Goal: Task Accomplishment & Management: Use online tool/utility

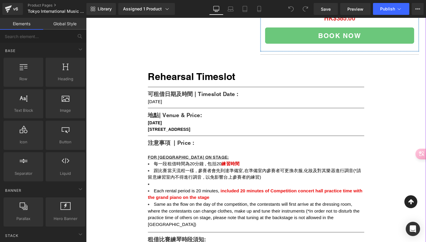
scroll to position [252, 0]
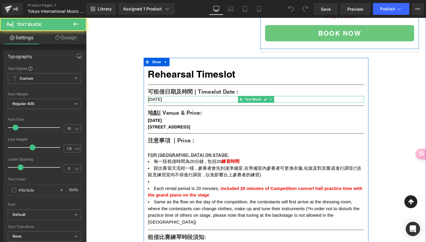
click at [194, 108] on div "[DATE]" at bounding box center [265, 104] width 229 height 7
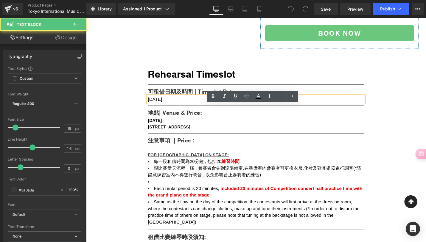
click at [166, 107] on span "[DATE]" at bounding box center [158, 104] width 15 height 5
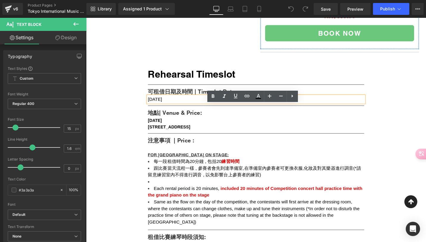
click at [195, 108] on div "[DATE]" at bounding box center [265, 104] width 229 height 7
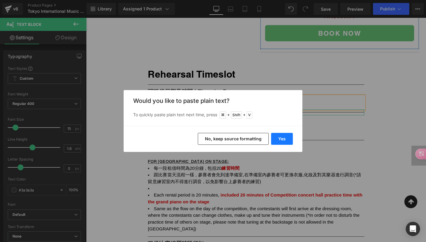
click at [289, 138] on button "Yes" at bounding box center [282, 139] width 22 height 12
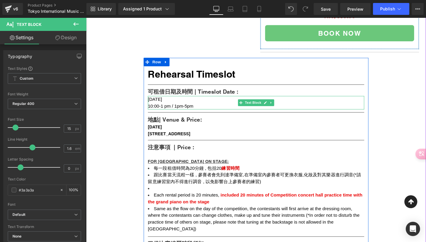
click at [162, 114] on span "10:00-1 pm / 1pm-5pm" at bounding box center [175, 111] width 48 height 5
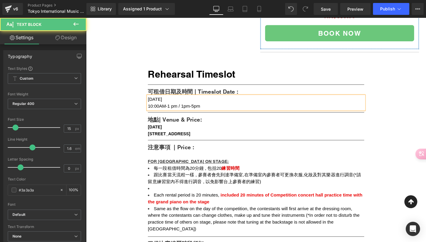
click at [183, 114] on span "10:00AM-1 pm / 1pm-5pm" at bounding box center [178, 111] width 55 height 5
click at [195, 114] on span "10:00AM-1 PM/ 1pm-5pm" at bounding box center [178, 111] width 54 height 5
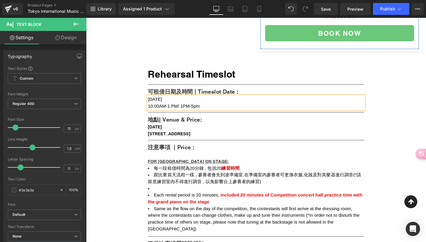
click at [199, 114] on span "10:00AM-1 PM/ 1PM-5pm" at bounding box center [178, 111] width 55 height 5
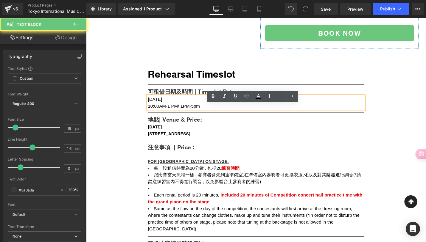
click at [208, 115] on div "10:00AM-1 PM/ 1PM-5pm" at bounding box center [265, 111] width 229 height 7
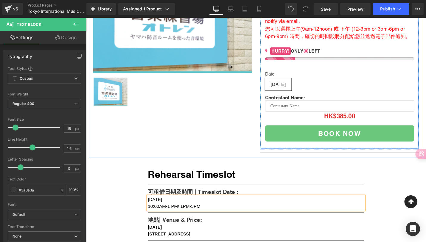
scroll to position [190, 0]
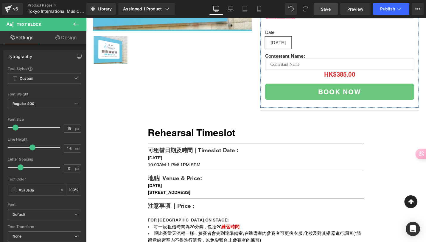
click at [329, 9] on span "Save" at bounding box center [326, 9] width 10 height 6
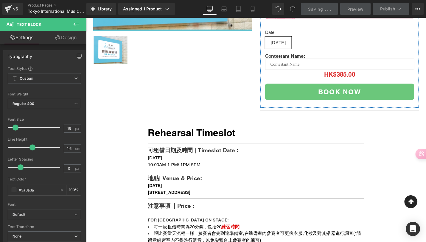
drag, startPoint x: 461, startPoint y: 20, endPoint x: 250, endPoint y: 93, distance: 223.3
click at [250, 93] on div "(P) Image (P) Image List Rehearsal Timeslot (P) Title Separator Please select a…" at bounding box center [266, 7] width 354 height 231
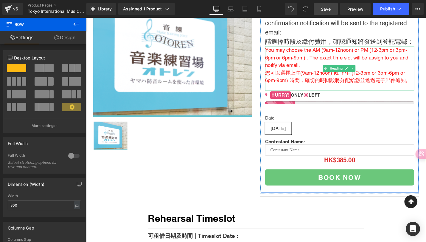
scroll to position [95, 0]
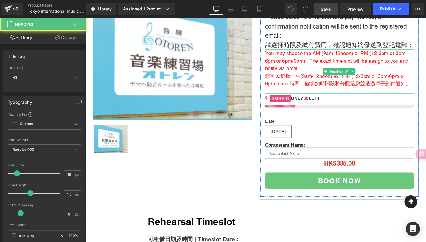
click at [337, 64] on span "You may choose the AM (9am-12noon) or PM (12-3pm or 3pm-6pm or 6pm-9pm) . The e…" at bounding box center [352, 63] width 152 height 22
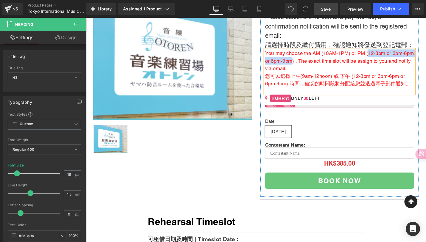
drag, startPoint x: 384, startPoint y: 64, endPoint x: 316, endPoint y: 72, distance: 68.6
click at [315, 72] on span "You may choose the AM (10AM-1PM) or PM (12-3pm or 3pm-6pm or 6pm-9pm) . The exa…" at bounding box center [355, 63] width 158 height 22
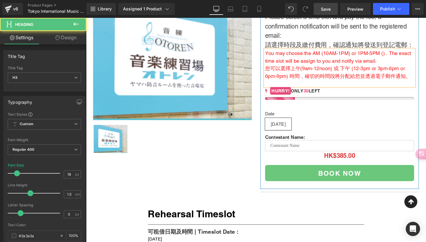
click at [401, 66] on span "You may choose the AM (10AM-1PM) or 1PM-5PM () . The exact time slot will be as…" at bounding box center [353, 59] width 155 height 14
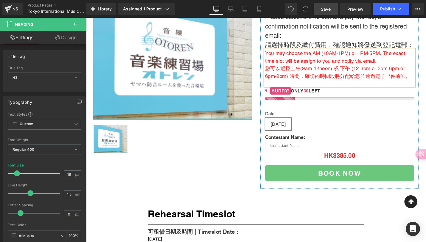
click at [365, 65] on span "You may choose the AM (10AM-1PM) or 1PM-5PM. The exact time slot will be assign…" at bounding box center [350, 59] width 148 height 14
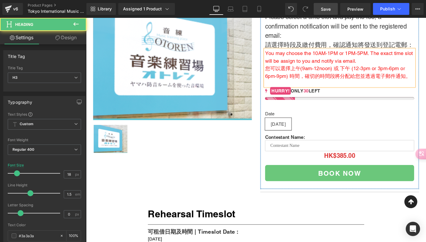
click at [344, 80] on span "您可以選擇上午(9am-12noon) 或 下午 (12-3pm or 3pm-6pm or 6pm-9pm) 時間，確切的時間段將分配給您並透過電子郵件通知。" at bounding box center [353, 75] width 154 height 14
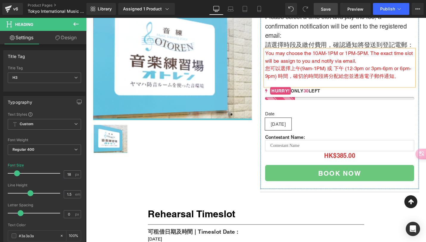
click at [323, 83] on span "您可以選擇上午(9am-1PM) 或 下午 (12-3pm or 3pm-6pm or 6pm-9pm) 時間，確切的時間段將分配給您並透過電子郵件通知。" at bounding box center [353, 75] width 155 height 14
click at [370, 82] on span "您可以選擇上午(10AM-1PM) 或 下午 (12-3pm or 3pm-6pm or 6pm-9pm) 時間，確切的時間段將分配給您並透過電子郵件通知。" at bounding box center [353, 75] width 154 height 14
drag, startPoint x: 378, startPoint y: 81, endPoint x: 298, endPoint y: 90, distance: 80.6
click at [298, 83] on span "您可以選擇上午(10AM-1PM) 或 下午 (1PM-3pm or 3pm-6pm or 6pm-9pm) 時間，確切的時間段將分配給您並透過電子郵件通知。" at bounding box center [353, 75] width 154 height 14
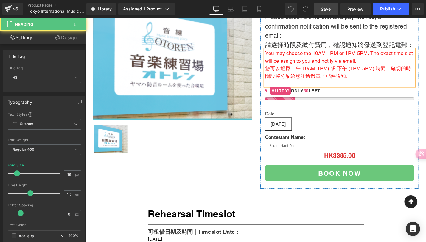
click at [324, 65] on span "You may choose the 10AM-1PM or 1PM-5PM. The exact time slot will be assign to y…" at bounding box center [354, 59] width 157 height 14
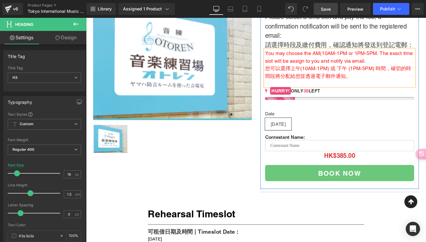
click at [361, 65] on span "You may choose the AM(10AM-1PM or 1PM-5PM. The exact time slot will be assign t…" at bounding box center [354, 59] width 157 height 14
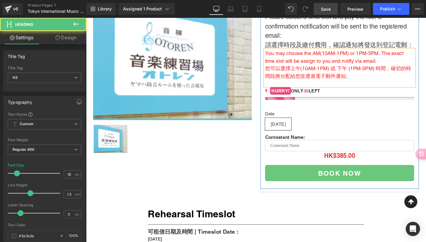
click at [371, 65] on span "You may choose the AM(10AM-1PM) or 1PM-5PM. The exact time slot will be assign …" at bounding box center [349, 59] width 147 height 14
click at [404, 64] on span "You may choose the AM(10AM-1PM) or PM(1PM-5PM. The exact time slot will be assi…" at bounding box center [354, 59] width 157 height 14
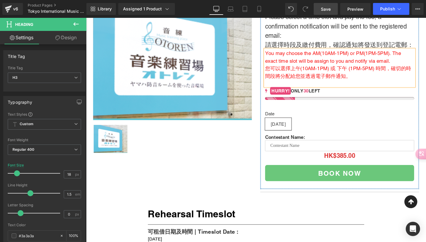
click at [329, 9] on span "Save" at bounding box center [326, 9] width 10 height 6
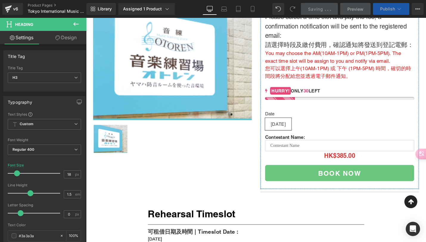
click at [387, 10] on span "Publish" at bounding box center [387, 9] width 15 height 5
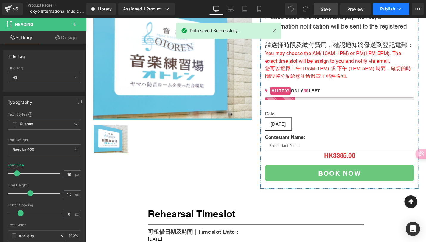
click at [387, 10] on span "Publish" at bounding box center [387, 9] width 15 height 5
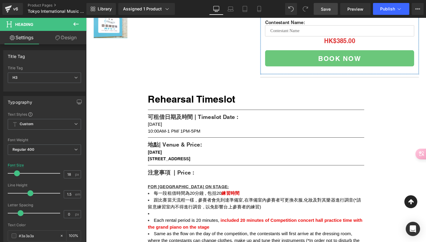
scroll to position [176, 0]
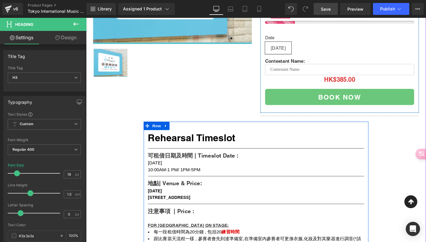
click at [187, 183] on div "10:00AM-1 PM/ 1PM-5PM" at bounding box center [265, 179] width 229 height 7
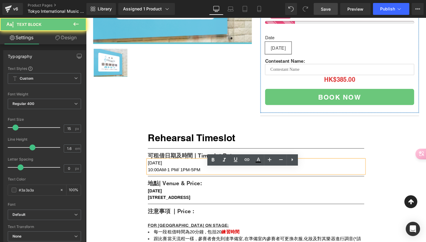
click at [176, 182] on span "10:00AM-1 PM/ 1PM-5PM" at bounding box center [179, 178] width 56 height 5
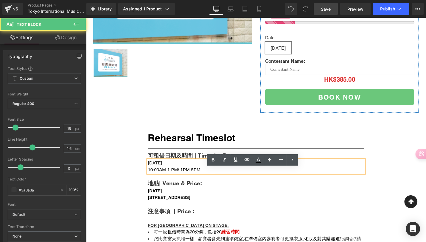
click at [162, 182] on span "10:00AM-1 PM/ 1PM-5PM" at bounding box center [179, 178] width 56 height 5
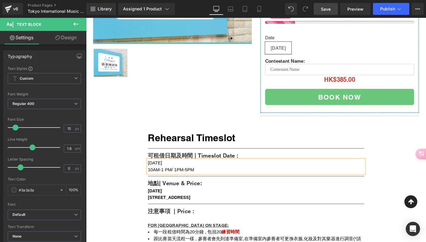
click at [170, 182] on span "10AM-1 PM/ 1PM-5PM" at bounding box center [175, 178] width 49 height 5
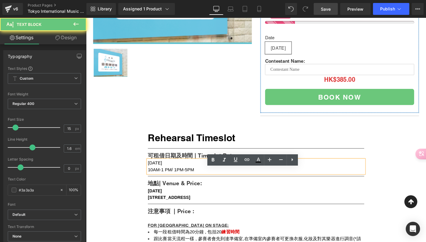
click at [169, 182] on span "10AM-1 PM/ 1PM-5PM" at bounding box center [175, 178] width 49 height 5
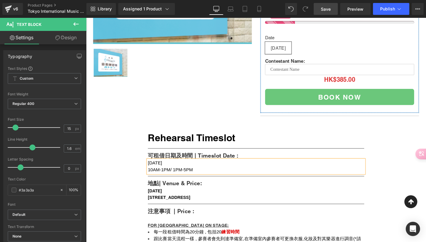
click at [174, 182] on span "10AM-1PM/ 1PM-5PM" at bounding box center [175, 178] width 48 height 5
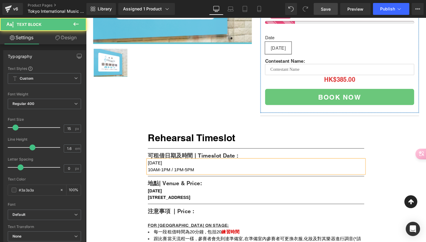
click at [179, 182] on span "10AM-1PM / 1PM-5PM" at bounding box center [175, 178] width 49 height 5
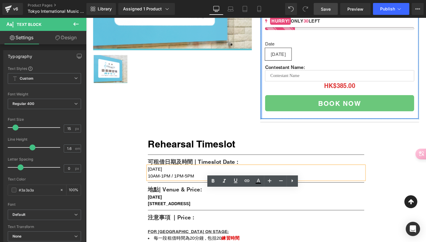
scroll to position [172, 0]
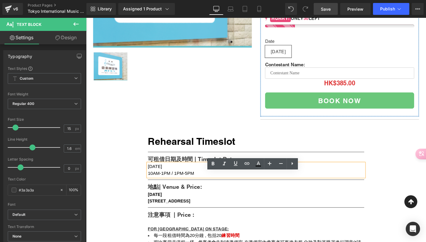
click at [202, 187] on div "10AM-1PM / 1PM-5PM" at bounding box center [265, 182] width 229 height 7
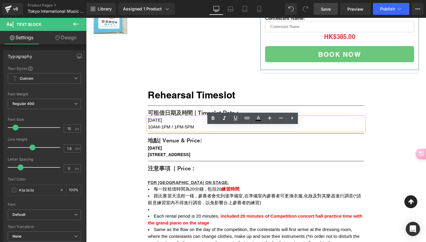
scroll to position [220, 0]
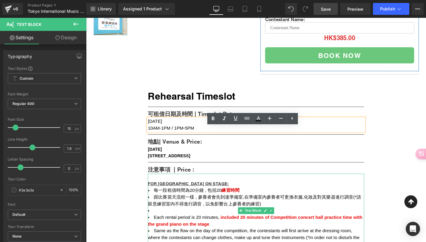
click at [224, 204] on span "每一段租借時間為20分鐘 , 包括20" at bounding box center [194, 201] width 72 height 5
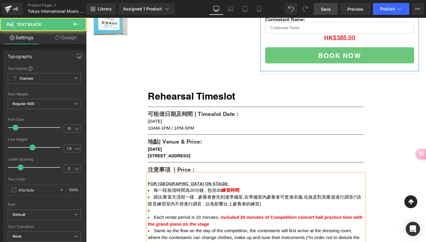
click at [201, 232] on span "Each rental period is 20 minutes," at bounding box center [192, 229] width 69 height 5
click at [248, 232] on span "included 2" at bounding box center [240, 229] width 24 height 5
click at [195, 204] on span "每一段租借時間為20分鐘 , 包括30" at bounding box center [194, 201] width 72 height 5
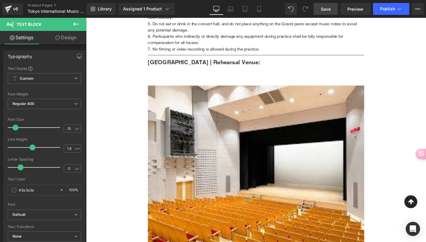
scroll to position [591, 0]
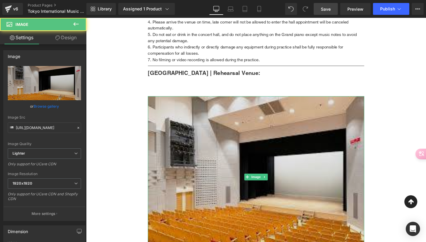
click at [252, 193] on img at bounding box center [265, 187] width 229 height 172
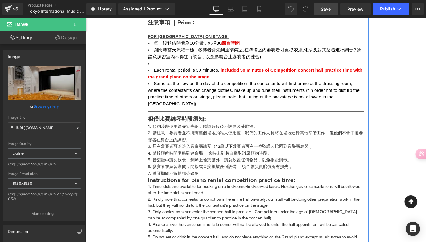
scroll to position [376, 0]
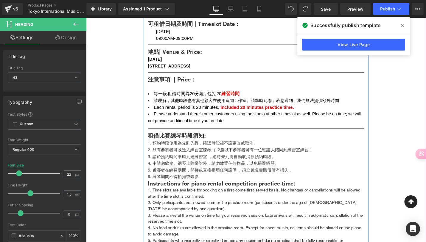
scroll to position [265, 0]
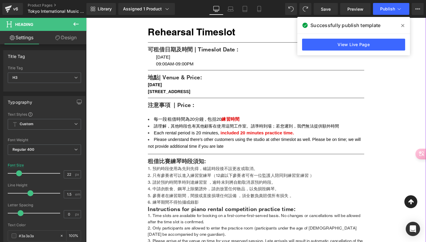
drag, startPoint x: 402, startPoint y: 24, endPoint x: 324, endPoint y: 14, distance: 79.0
click at [402, 24] on icon at bounding box center [402, 25] width 3 height 5
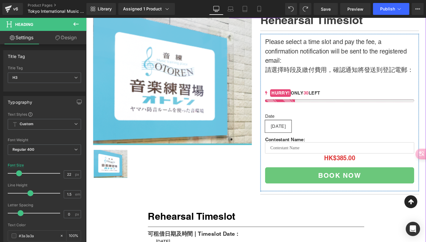
scroll to position [68, 0]
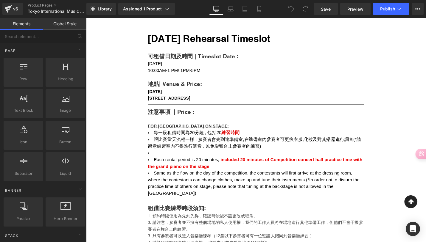
scroll to position [303, 0]
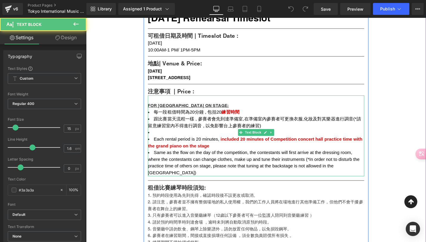
click at [219, 135] on span "跟比賽當天流程一樣 , 參賽者會先到達準備室,在準備室內參賽者可更換衣服,化妝及對其樂器進行調音(*請留意練習室內不得進行調音 , 以免影響台上參賽者的練習)" at bounding box center [264, 129] width 226 height 12
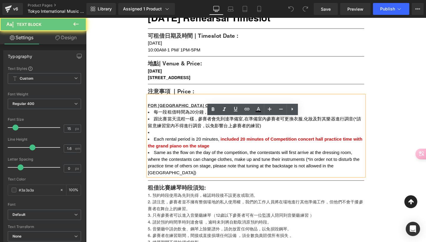
click at [210, 121] on span "每一段租借時間為20分鐘 , 包括20" at bounding box center [194, 117] width 72 height 5
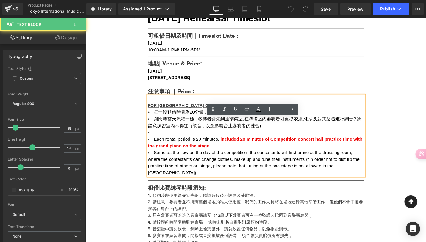
click at [223, 121] on span "每一段租借時間為20分鐘 , 包括20" at bounding box center [194, 117] width 72 height 5
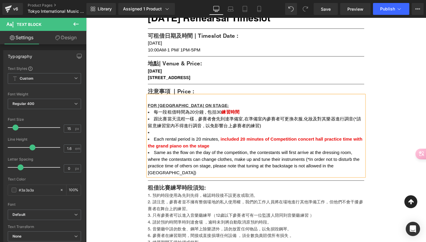
click at [194, 121] on span "每一段租借時間為20分鐘 , 包括30" at bounding box center [194, 117] width 72 height 5
click at [175, 54] on span "10:00AM-1 PM/ 1PM-5PM" at bounding box center [179, 51] width 56 height 5
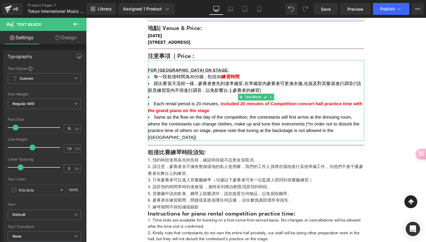
scroll to position [342, 0]
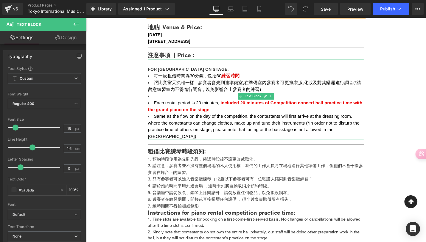
click at [202, 110] on span "Each rental period is 20 minutes," at bounding box center [192, 107] width 69 height 5
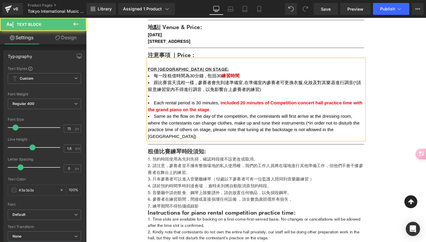
click at [249, 118] on span "0 minutes of Competition concert hall practice time with the grand piano on the…" at bounding box center [265, 111] width 229 height 12
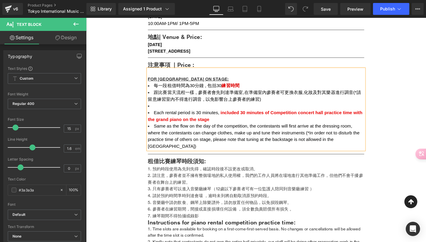
scroll to position [330, 0]
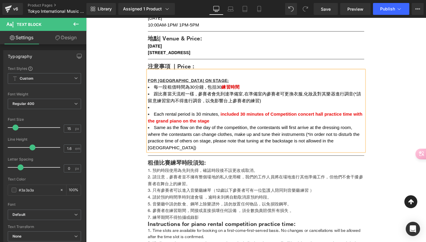
click at [172, 108] on span "跟比賽當天流程一樣 , 參賽者會先到達準備室,在準備室內參賽者可更換衣服,化妝及對其樂器進行調音(*請留意練習室內不得進行調音 , 以免影響台上參賽者的練習)" at bounding box center [264, 102] width 226 height 12
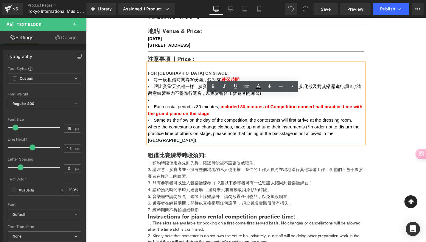
scroll to position [338, 0]
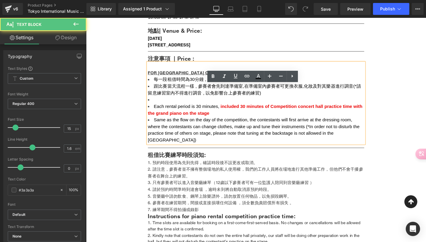
click at [160, 108] on li at bounding box center [265, 104] width 229 height 7
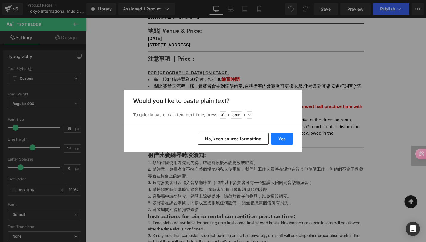
click at [282, 137] on button "Yes" at bounding box center [282, 139] width 22 height 12
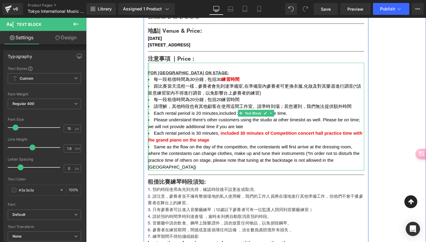
drag, startPoint x: 151, startPoint y: 106, endPoint x: 143, endPoint y: 123, distance: 19.1
click at [143, 123] on div "(P) Image (P) Image List 11 October 2025 Rehearsal Timeslot (P) Title Separator…" at bounding box center [266, 161] width 354 height 835
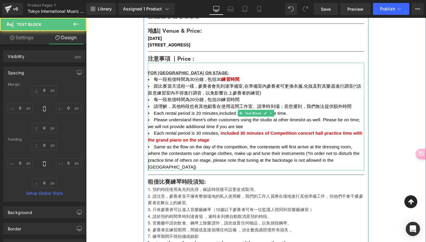
click at [168, 100] on span "跟比賽當天流程一樣 , 參賽者會先到達準備室,在準備室內參賽者可更換衣服,化妝及對其樂器進行調音(*請留意練習室內不得進行調音 , 以免影響台上參賽者的練習)" at bounding box center [264, 94] width 226 height 12
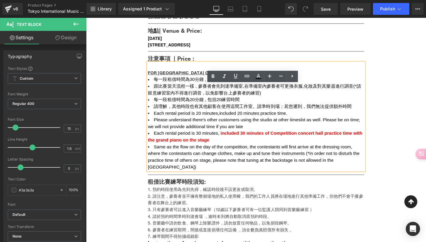
click at [158, 86] on span "每一段租借時間為30分鐘 , 包括30" at bounding box center [194, 83] width 72 height 5
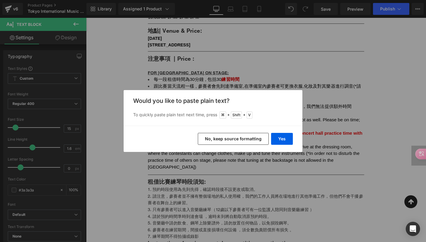
click at [232, 138] on button "No, keep source formatting" at bounding box center [233, 139] width 71 height 12
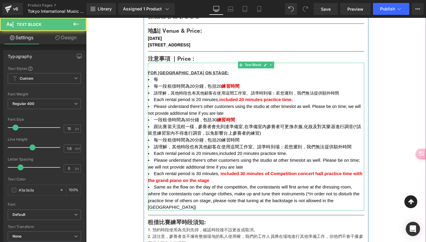
click at [197, 121] on span "Please understand there's other customers using the studio at other timeslot as…" at bounding box center [264, 115] width 227 height 12
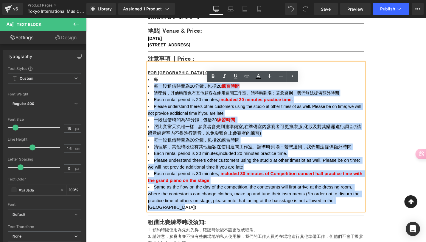
drag, startPoint x: 154, startPoint y: 112, endPoint x: 369, endPoint y: 237, distance: 248.4
click at [369, 223] on ul "每 每一段租借時間為20分鐘 , 包括20 練習時間 請理解，其他時段也有其他顧客在使用這間工作室。請準時到場；若您遲到，我們無法提供額外時間 Each re…" at bounding box center [265, 151] width 229 height 143
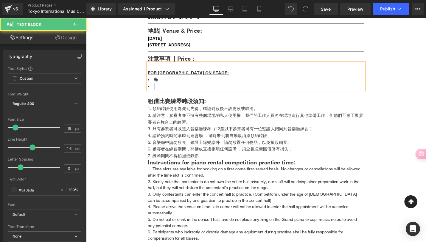
drag, startPoint x: 167, startPoint y: 112, endPoint x: 155, endPoint y: 110, distance: 11.7
click at [155, 94] on ul "每" at bounding box center [265, 87] width 229 height 14
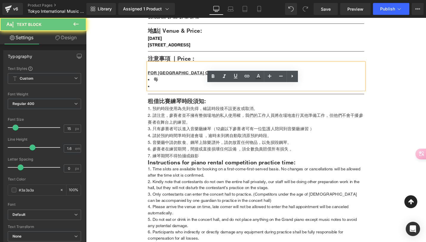
click at [160, 87] on li "每" at bounding box center [265, 83] width 229 height 7
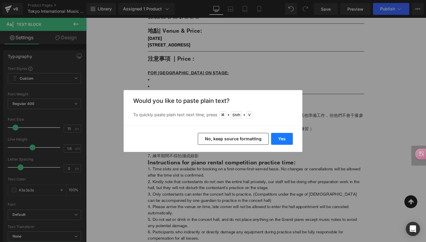
click at [282, 139] on button "Yes" at bounding box center [282, 139] width 22 height 12
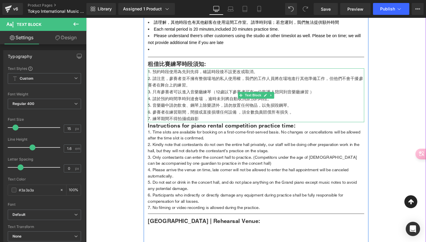
scroll to position [422, 0]
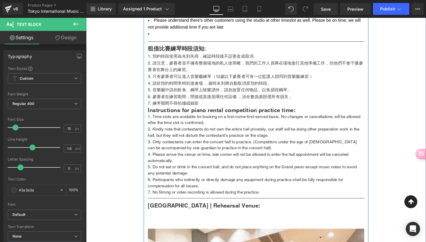
click at [174, 133] on li "Time slots are available for booking on a first-come-first-served basis. No cha…" at bounding box center [265, 125] width 229 height 13
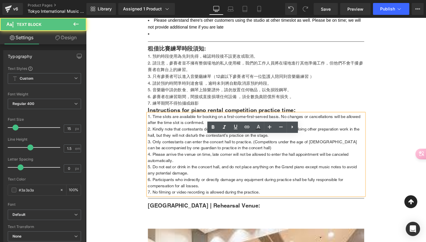
click at [152, 133] on li "Time slots are available for booking on a first-come-first-served basis. No cha…" at bounding box center [265, 125] width 229 height 13
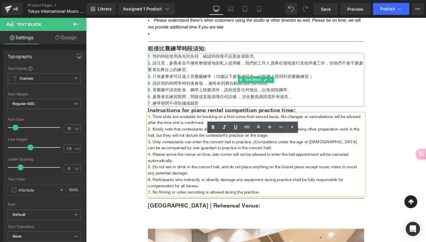
click at [161, 76] on li "請注意，參賽者並不擁有整個場地的私人使用權，我們的工作人員將在場地進行其他準備工作，但他們不會干擾參賽者在舞台上的練習。" at bounding box center [265, 69] width 229 height 14
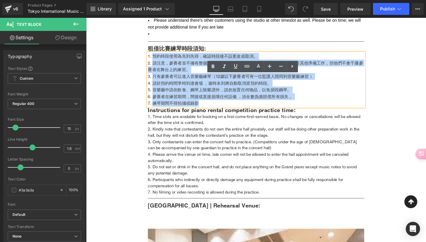
drag, startPoint x: 155, startPoint y: 81, endPoint x: 231, endPoint y: 133, distance: 91.8
click at [231, 112] on ol "預約時段使用為先到先得，確認時段後不設更改或取消。 請注意，參賽者並不擁有整個場地的私人使用權，我們的工作人員將在場地進行其他準備工作，但他們不會干擾參賽者在…" at bounding box center [265, 83] width 229 height 57
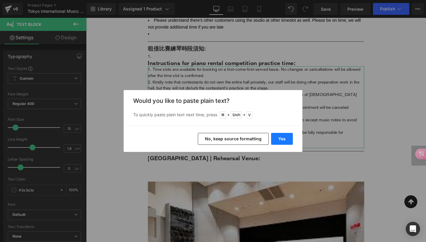
click at [286, 138] on button "Yes" at bounding box center [282, 139] width 22 height 12
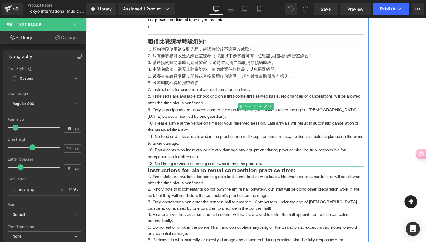
scroll to position [432, 0]
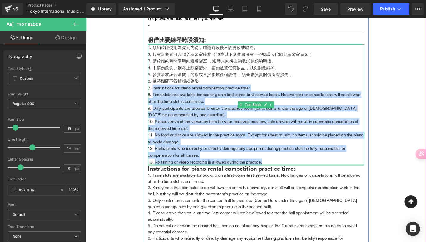
drag, startPoint x: 155, startPoint y: 115, endPoint x: 291, endPoint y: 197, distance: 158.6
click at [291, 174] on div "預約時段使用為先到先得，確認時段後不設更改或取消。 只有參賽者可以進入練習室練琴（12歲以下參賽者可有一位監護人陪同到練習室練習 ） 請於預約時間準時到達練習…" at bounding box center [265, 110] width 229 height 129
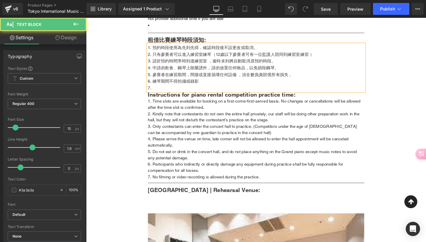
click at [167, 96] on li at bounding box center [265, 92] width 229 height 7
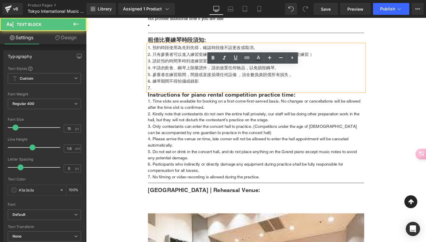
click at [164, 96] on li at bounding box center [265, 92] width 229 height 7
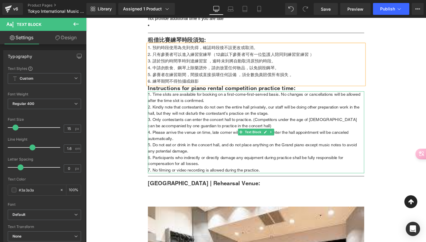
click at [168, 123] on li "Kindly note that contestants do not own the entire hall privately, our staff wi…" at bounding box center [265, 115] width 229 height 13
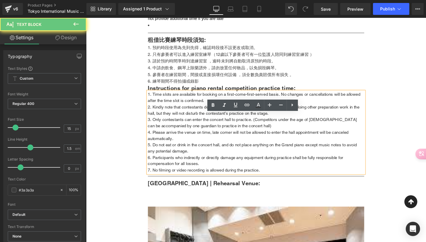
click at [163, 109] on li "Time slots are available for booking on a first-come-first-served basis. No cha…" at bounding box center [265, 102] width 229 height 13
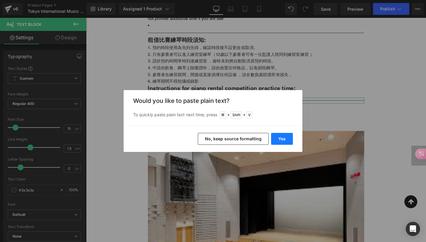
click at [281, 137] on button "Yes" at bounding box center [282, 139] width 22 height 12
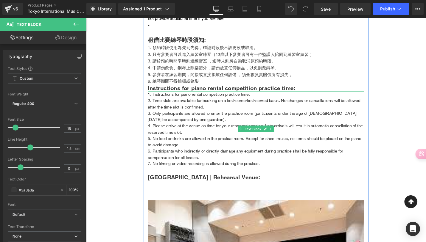
click at [178, 129] on li "Only participants are allowed to enter the practice room (participants under th…" at bounding box center [265, 122] width 229 height 13
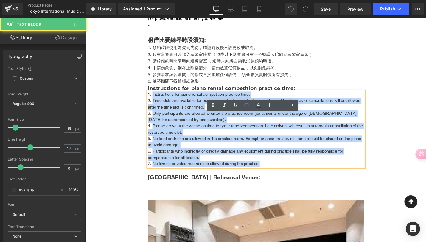
drag, startPoint x: 280, startPoint y: 195, endPoint x: 141, endPoint y: 115, distance: 160.2
click at [141, 115] on div "(P) Image (P) Image List 11 October 2025 Rehearsal Timeslot (P) Title Separator…" at bounding box center [266, 28] width 354 height 757
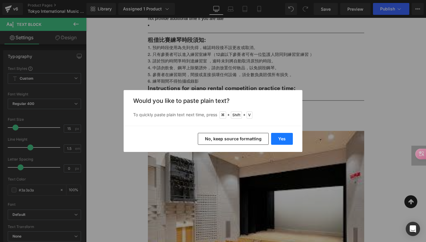
click at [281, 138] on button "Yes" at bounding box center [282, 139] width 22 height 12
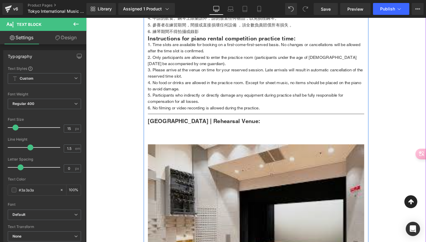
scroll to position [488, 0]
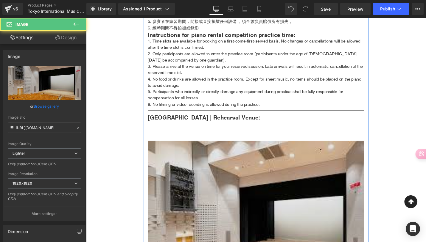
click at [237, 194] on img at bounding box center [265, 234] width 229 height 172
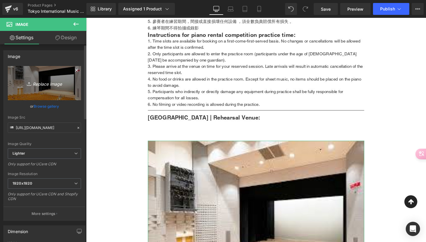
click at [45, 82] on icon "Replace Image" at bounding box center [45, 82] width 48 height 7
type input "C:\fakepath\img-map06-2.jpg"
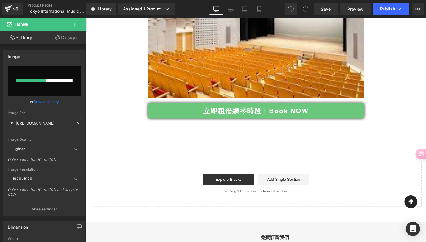
scroll to position [612, 0]
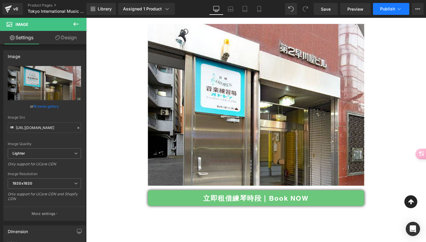
type input "https://ucarecdn.com/5bc65fe3-55f6-4c74-a295-ab1c8ad54b53/-/format/auto/-/previ…"
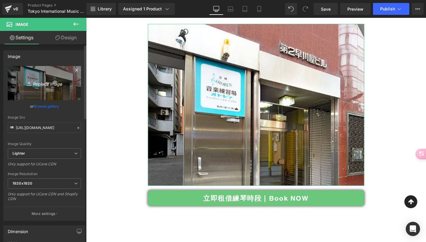
click at [38, 86] on icon "Replace Image" at bounding box center [45, 82] width 48 height 7
type input "C:\fakepath\unnamed.png"
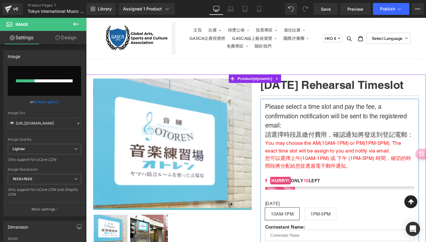
scroll to position [0, 0]
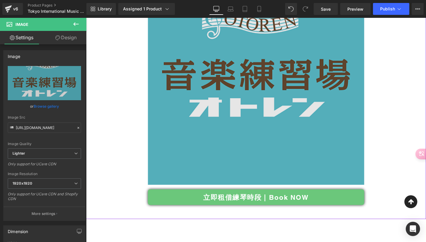
type input "https://ucarecdn.com/ca38d3c4-9b2c-4ee6-b167-7755c74a463d/-/format/auto/-/previ…"
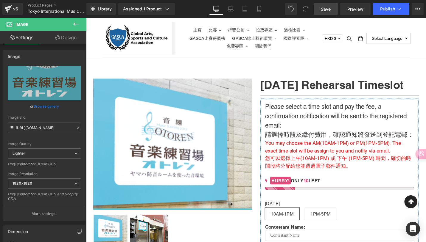
click at [325, 11] on span "Save" at bounding box center [326, 9] width 10 height 6
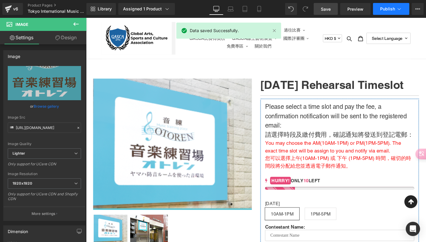
click at [385, 8] on span "Publish" at bounding box center [387, 9] width 15 height 5
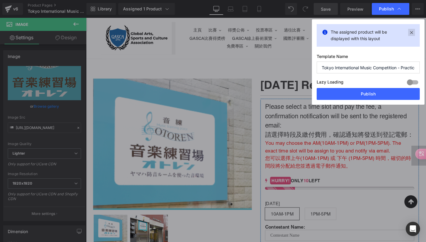
click at [408, 33] on icon at bounding box center [411, 32] width 7 height 7
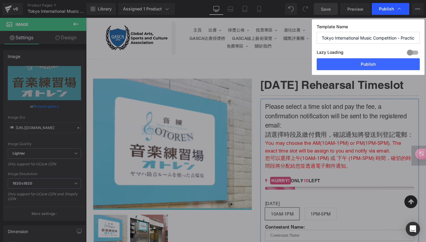
click at [387, 9] on span "Publish" at bounding box center [386, 8] width 15 height 5
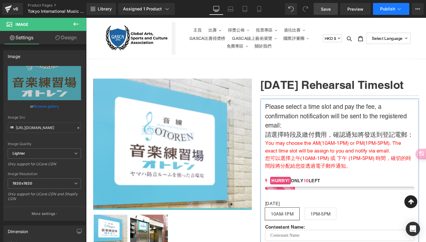
click at [387, 9] on span "Publish" at bounding box center [387, 9] width 15 height 5
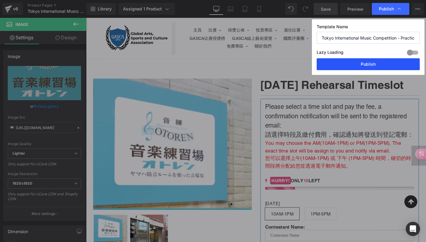
click at [368, 66] on button "Publish" at bounding box center [367, 64] width 103 height 12
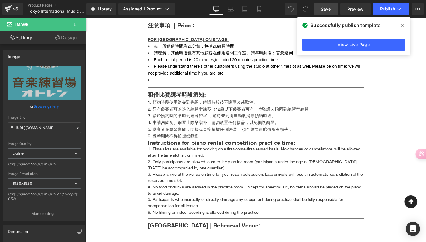
scroll to position [370, 0]
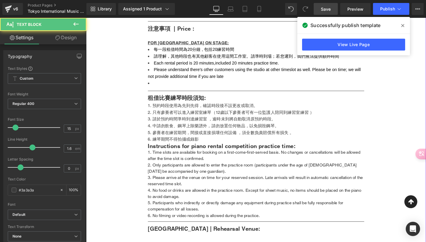
click at [160, 91] on li at bounding box center [265, 87] width 229 height 7
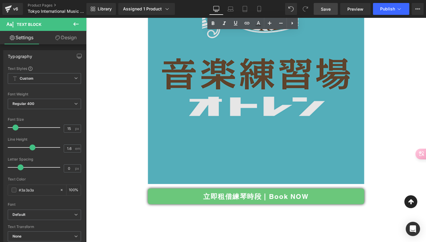
scroll to position [840, 0]
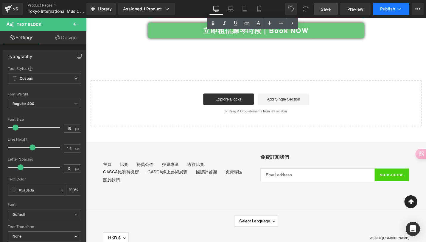
click at [393, 11] on button "Publish" at bounding box center [391, 9] width 36 height 12
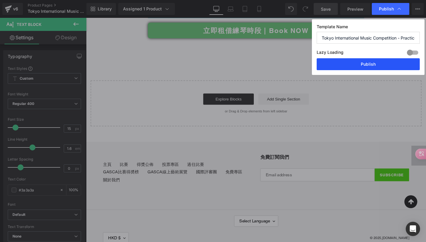
click at [365, 62] on button "Publish" at bounding box center [367, 64] width 103 height 12
